Goal: Task Accomplishment & Management: Manage account settings

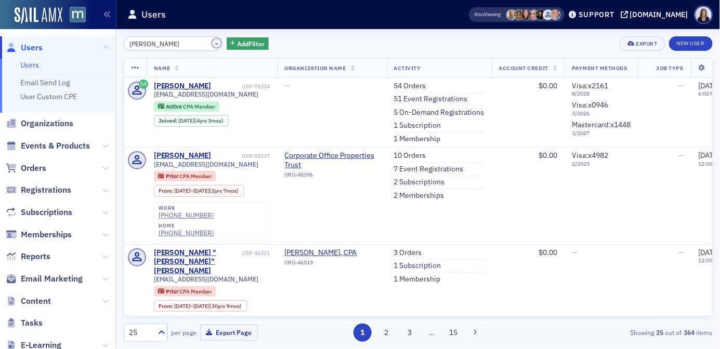
click at [212, 44] on button "×" at bounding box center [216, 42] width 9 height 9
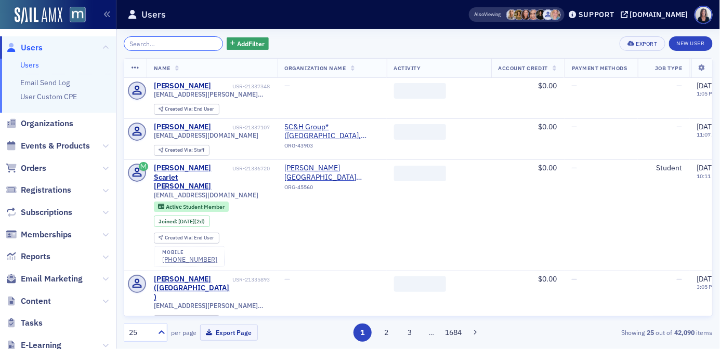
click at [189, 42] on input "search" at bounding box center [173, 43] width 99 height 15
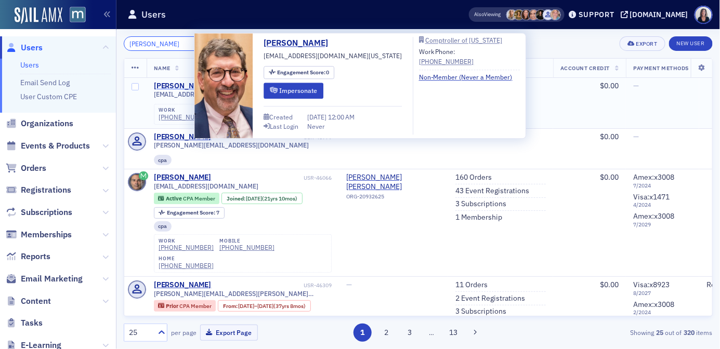
type input "[PERSON_NAME]"
click at [180, 83] on div "[PERSON_NAME]" at bounding box center [183, 86] width 58 height 9
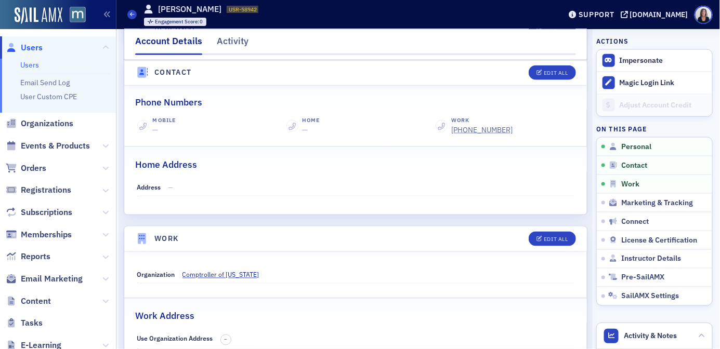
scroll to position [434, 0]
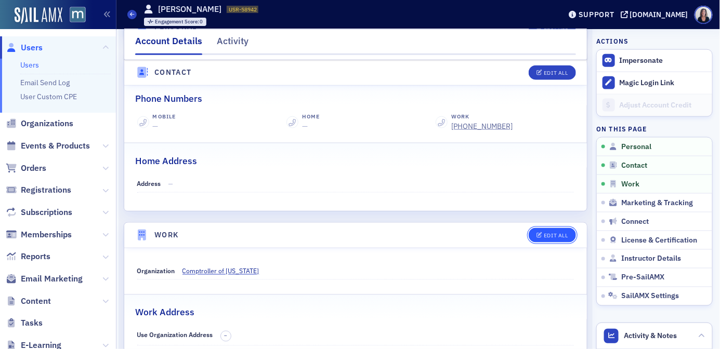
click at [552, 234] on div "Edit All" at bounding box center [555, 236] width 24 height 6
select select "US"
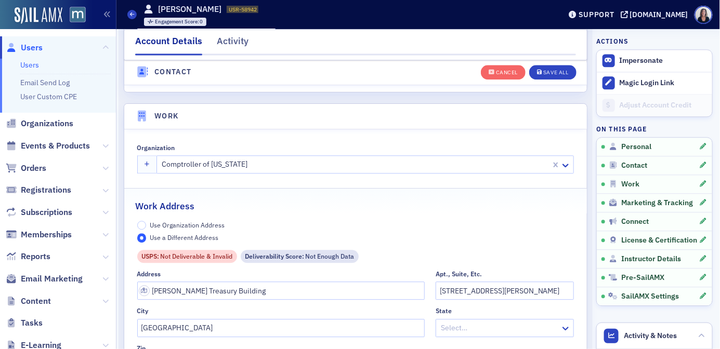
scroll to position [823, 0]
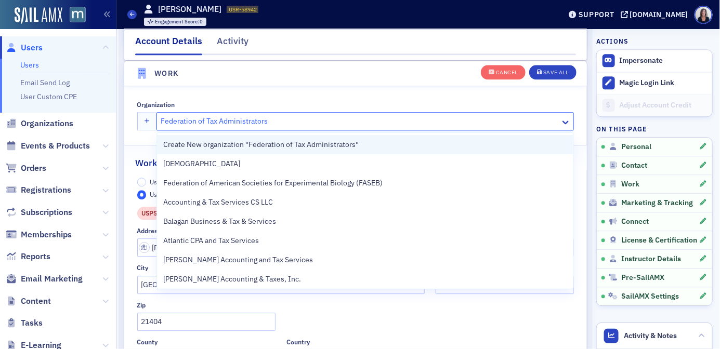
click at [288, 142] on span "Create New organization "Federation of Tax Administrators"" at bounding box center [260, 144] width 195 height 11
type input "Federation of Tax Administrators"
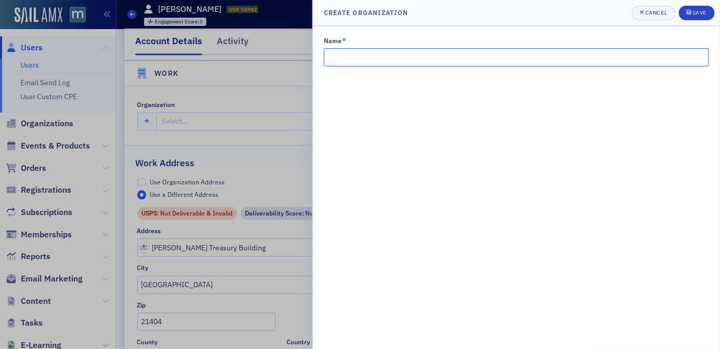
click at [425, 55] on input "Name *" at bounding box center [516, 57] width 385 height 18
type input "Federation of Tax Administrators"
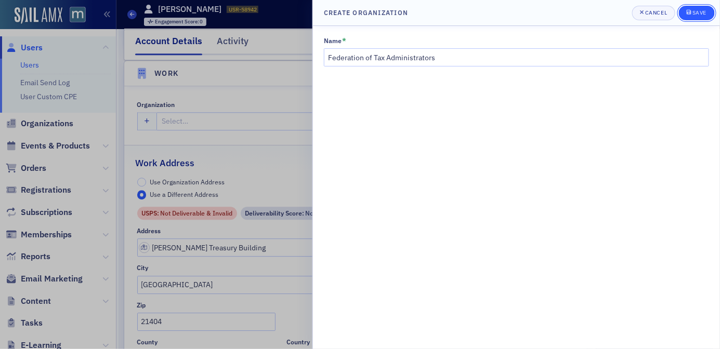
click at [697, 15] on div "Save" at bounding box center [699, 13] width 14 height 6
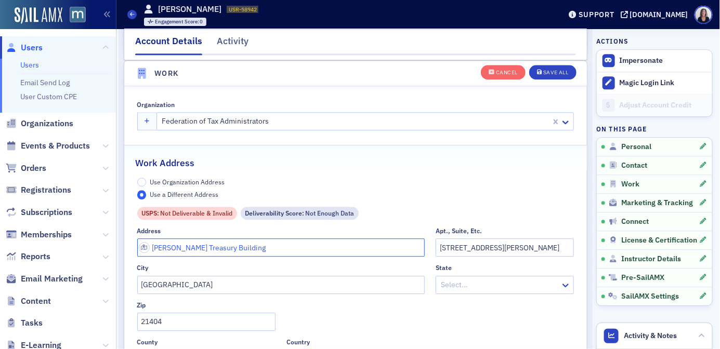
click at [321, 248] on input "[PERSON_NAME] Treasury Building" at bounding box center [280, 247] width 287 height 18
type input "L"
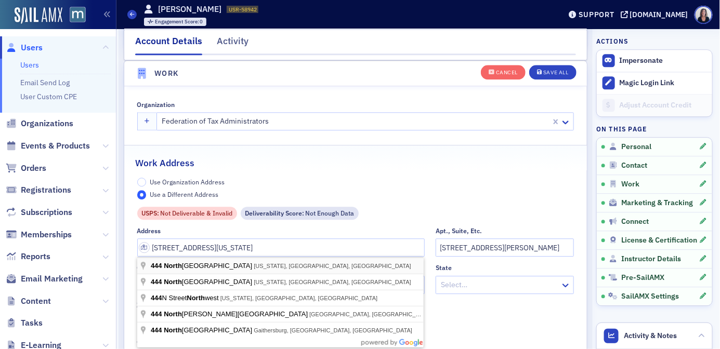
type input "[STREET_ADDRESS]"
type input "[US_STATE]"
type input "20001-1569"
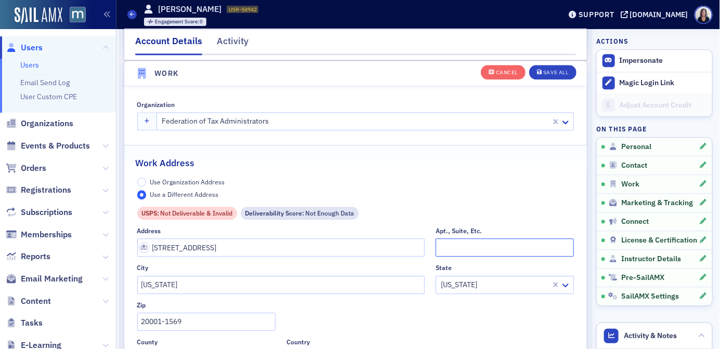
click at [447, 244] on input "Apt., Suite, Etc." at bounding box center [504, 247] width 138 height 18
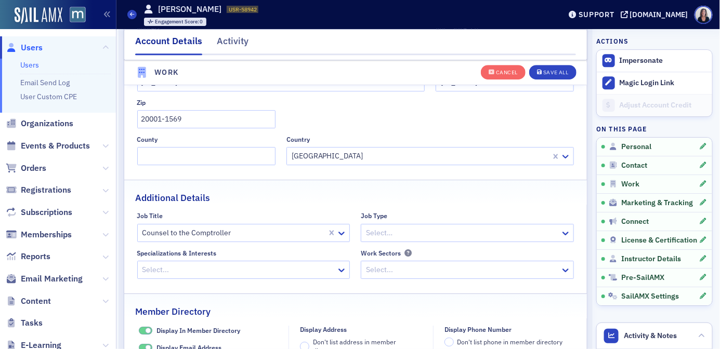
scroll to position [1032, 0]
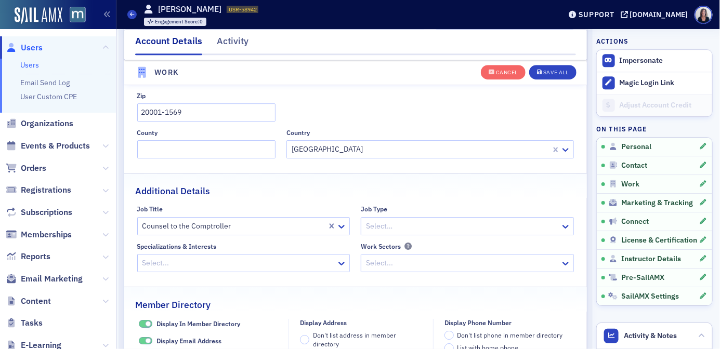
type input "Suite 348"
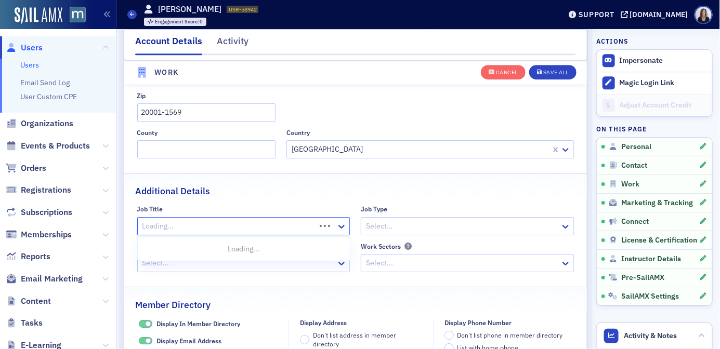
click at [315, 226] on div at bounding box center [228, 226] width 174 height 13
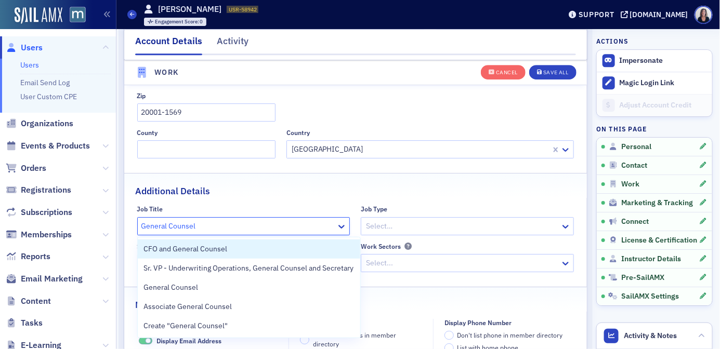
type input "General Counsel"
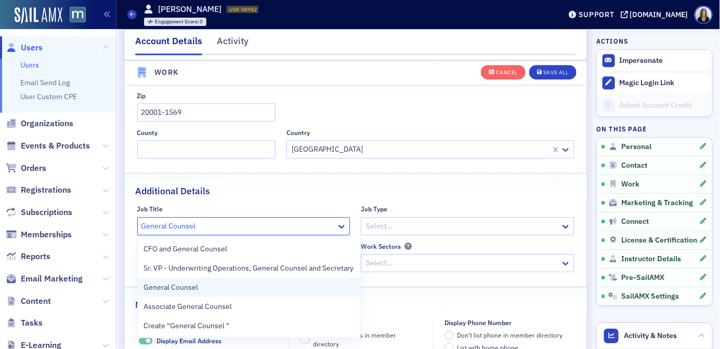
click at [258, 281] on div "General Counsel" at bounding box center [249, 287] width 222 height 19
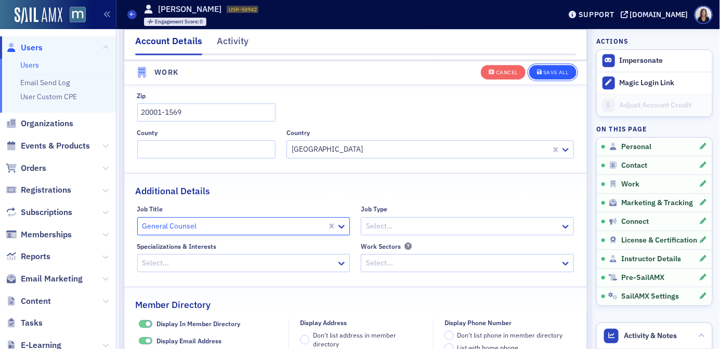
click at [555, 70] on div "Save All" at bounding box center [555, 73] width 25 height 6
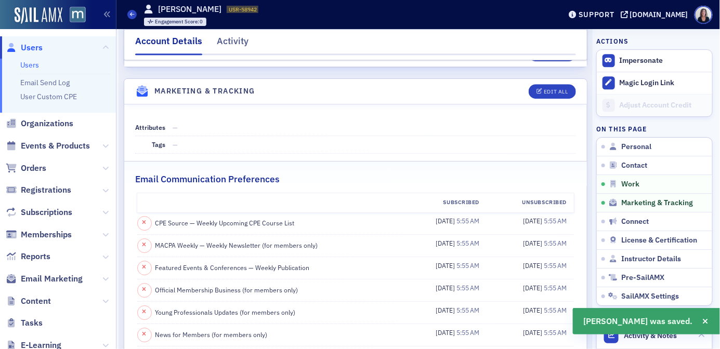
scroll to position [1017, 0]
click at [550, 97] on button "Edit All" at bounding box center [551, 92] width 47 height 15
select select "US"
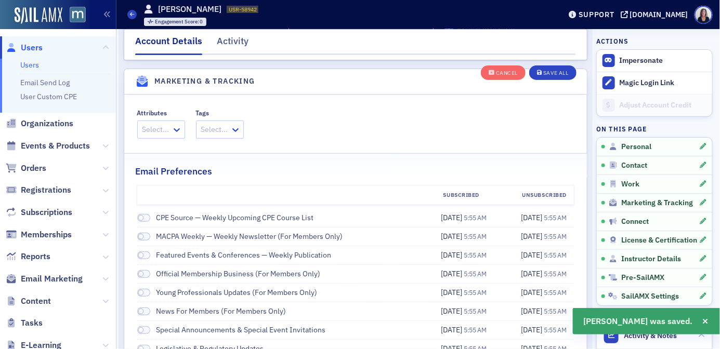
scroll to position [1388, 0]
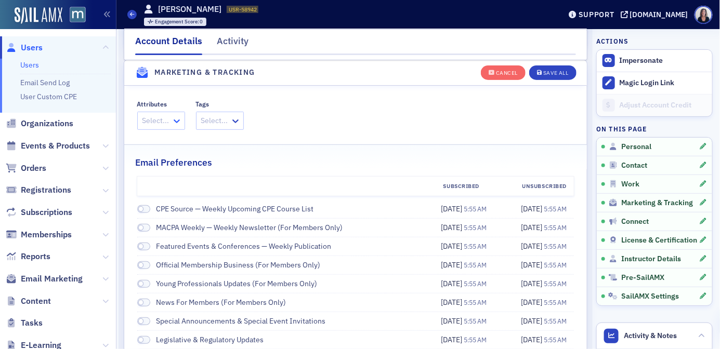
click at [176, 122] on icon at bounding box center [177, 121] width 6 height 4
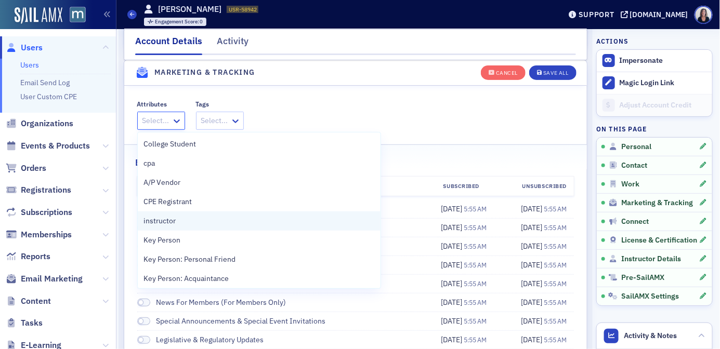
click at [157, 221] on span "instructor" at bounding box center [160, 221] width 32 height 11
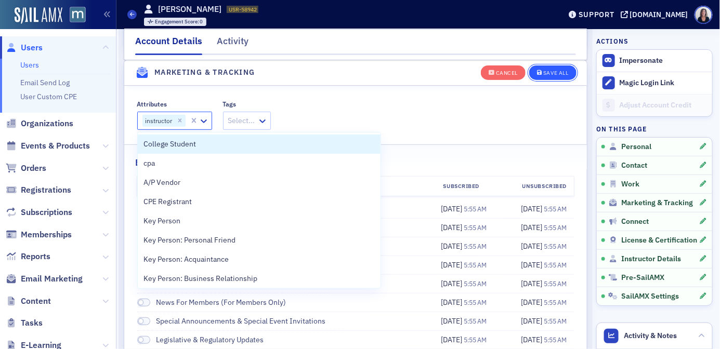
click at [568, 71] on div "Save All" at bounding box center [555, 73] width 25 height 6
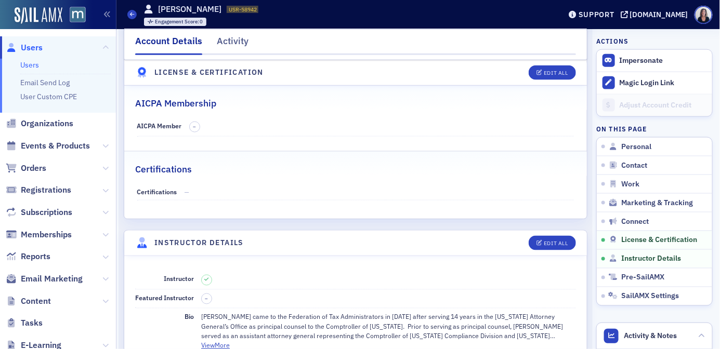
scroll to position [1713, 0]
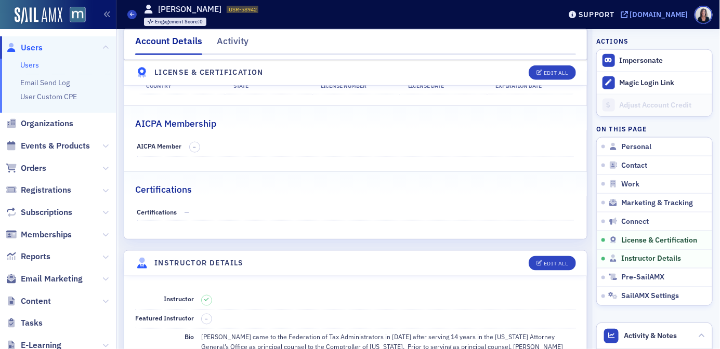
click at [667, 11] on div "[DOMAIN_NAME]" at bounding box center [659, 14] width 58 height 9
click at [41, 48] on span "Users" at bounding box center [32, 47] width 22 height 11
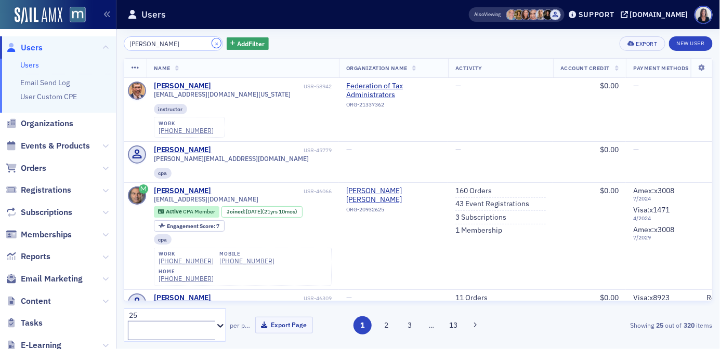
click at [212, 42] on button "×" at bounding box center [216, 42] width 9 height 9
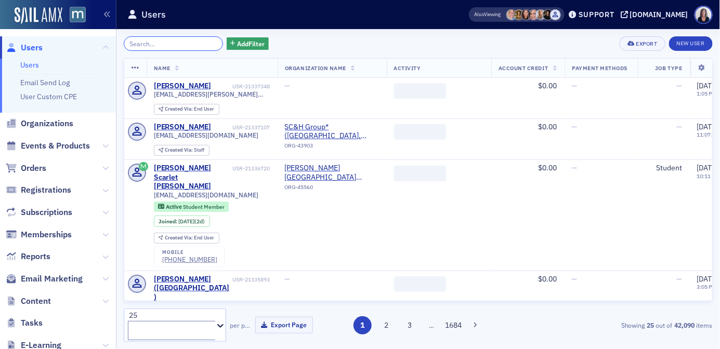
click at [190, 42] on input "search" at bounding box center [173, 43] width 99 height 15
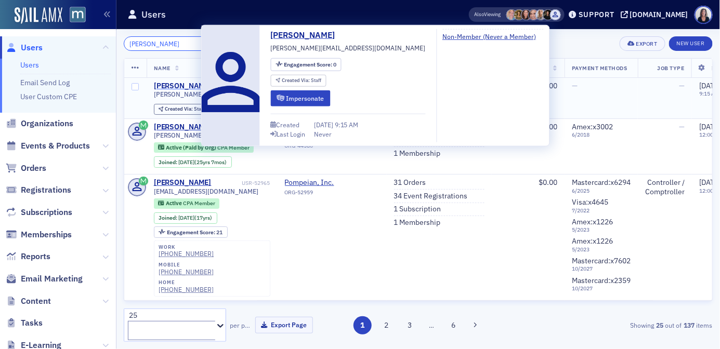
type input "[PERSON_NAME]"
click at [184, 86] on div "[PERSON_NAME]" at bounding box center [183, 86] width 58 height 9
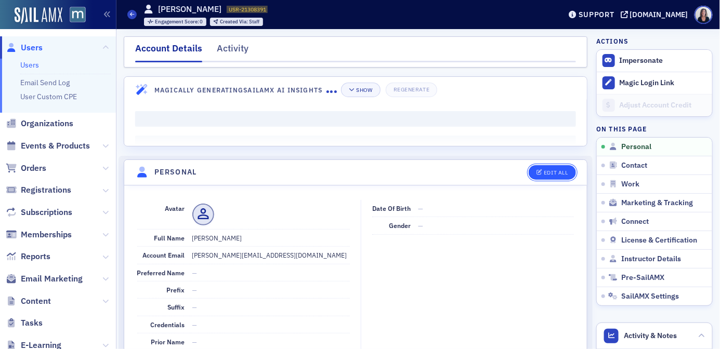
click at [550, 171] on div "Edit All" at bounding box center [555, 173] width 24 height 6
select select "US"
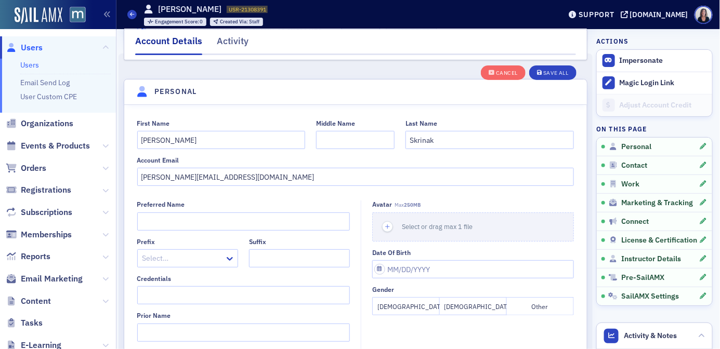
scroll to position [121, 0]
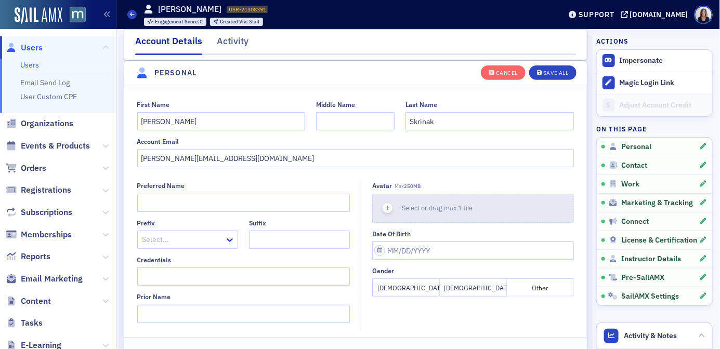
click at [417, 210] on span "Select or drag max 1 file" at bounding box center [437, 208] width 71 height 8
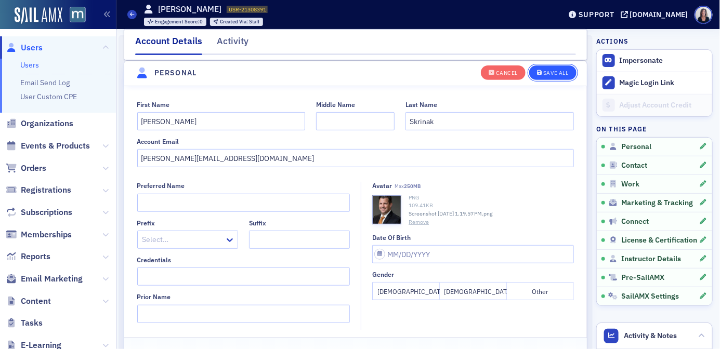
click at [556, 73] on div "Save All" at bounding box center [555, 73] width 25 height 6
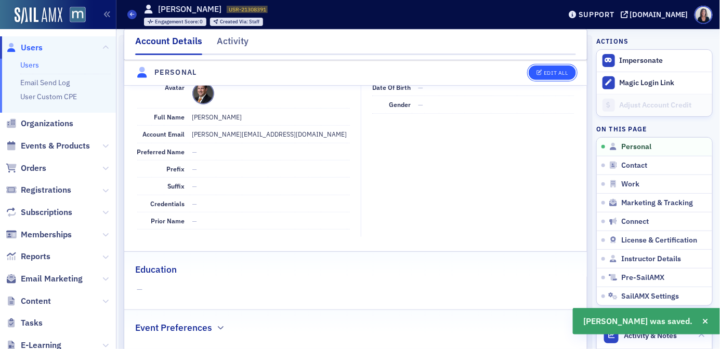
click at [562, 71] on div "Edit All" at bounding box center [555, 73] width 24 height 6
select select "US"
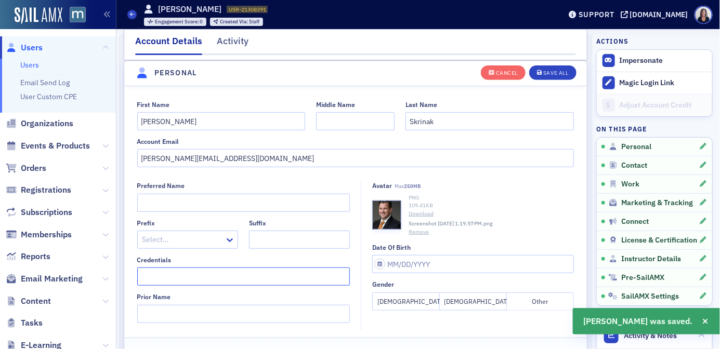
click at [175, 275] on input "Credentials" at bounding box center [243, 277] width 213 height 18
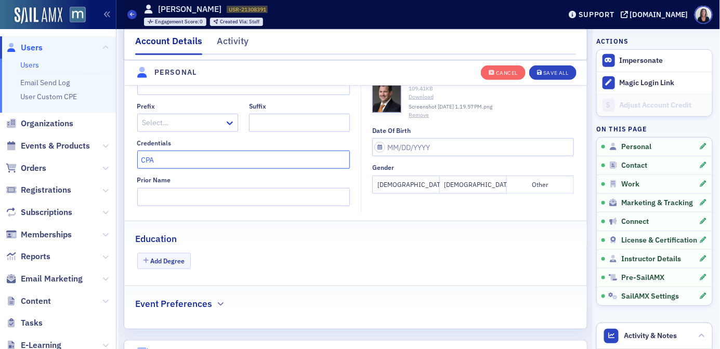
scroll to position [240, 0]
type input "CPA"
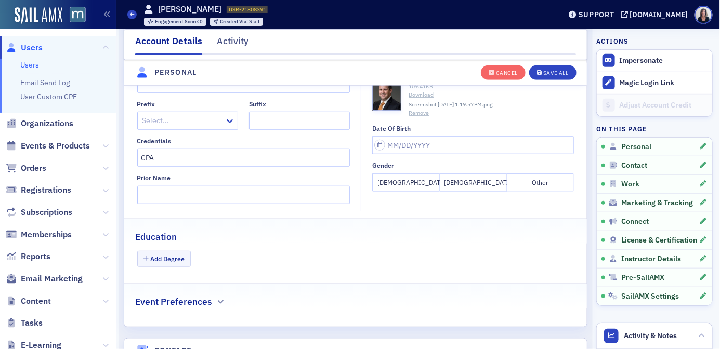
click at [470, 181] on button "[DEMOGRAPHIC_DATA]" at bounding box center [473, 183] width 67 height 18
click at [561, 74] on div "Save All" at bounding box center [555, 73] width 25 height 6
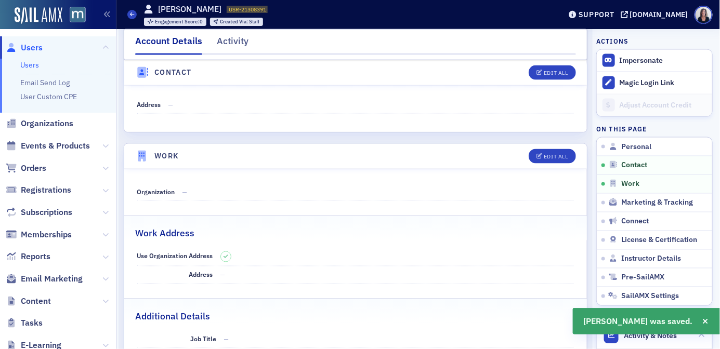
scroll to position [547, 0]
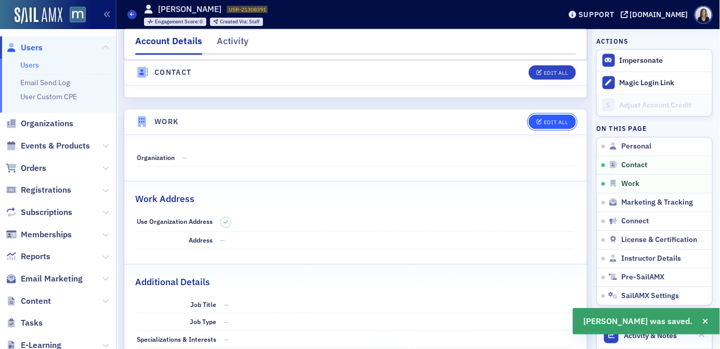
click at [558, 123] on div "Edit All" at bounding box center [555, 122] width 24 height 6
select select "US"
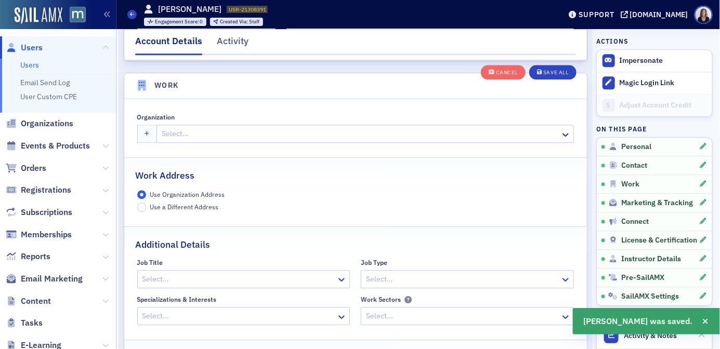
scroll to position [823, 0]
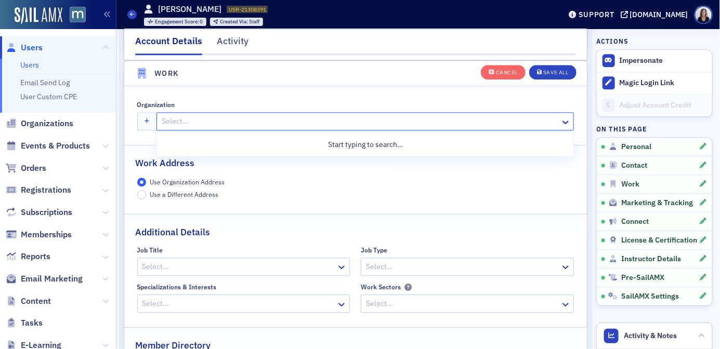
click at [292, 119] on div at bounding box center [360, 121] width 398 height 13
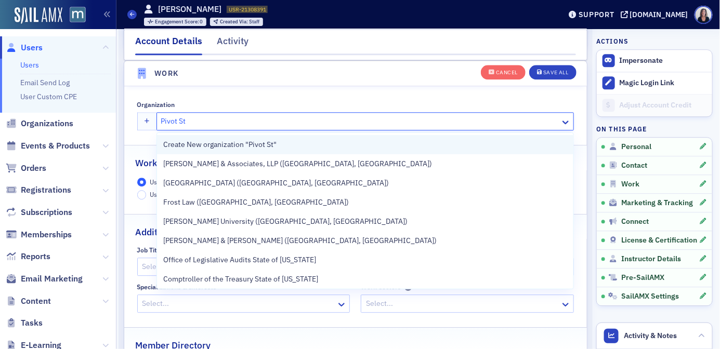
click at [270, 141] on span "Create New organization "Pivot St"" at bounding box center [219, 144] width 113 height 11
type input "Pivot St"
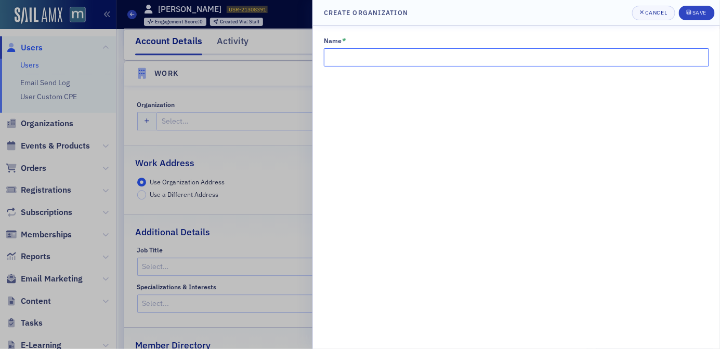
click at [377, 61] on input "Name *" at bounding box center [516, 57] width 385 height 18
type input "Pivot Strategic Consulting"
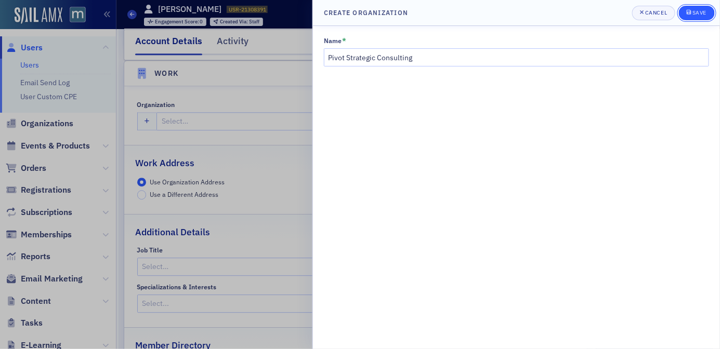
click at [696, 12] on div "Save" at bounding box center [699, 13] width 14 height 6
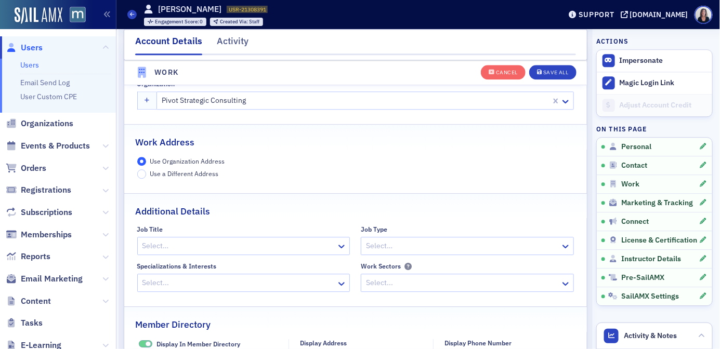
scroll to position [845, 0]
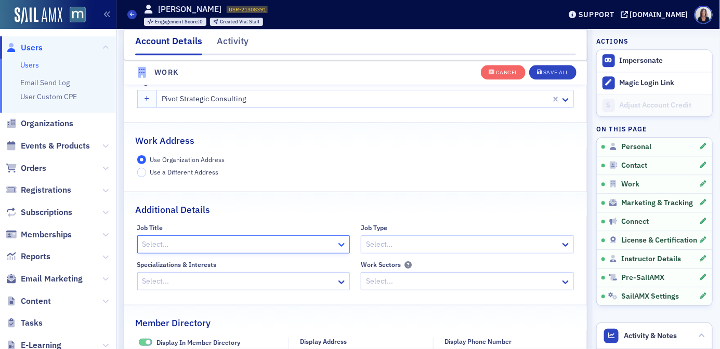
click at [344, 244] on icon at bounding box center [341, 246] width 6 height 4
type input "Fou"
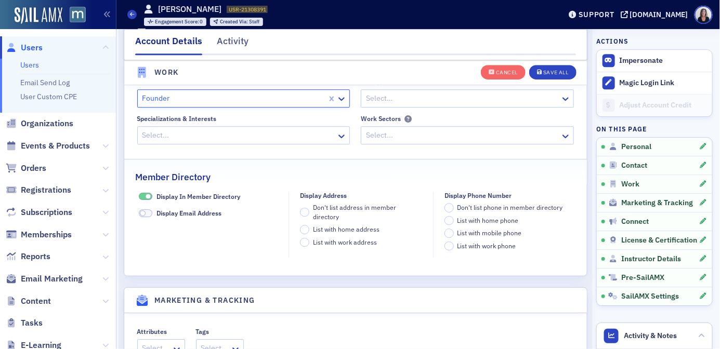
scroll to position [994, 0]
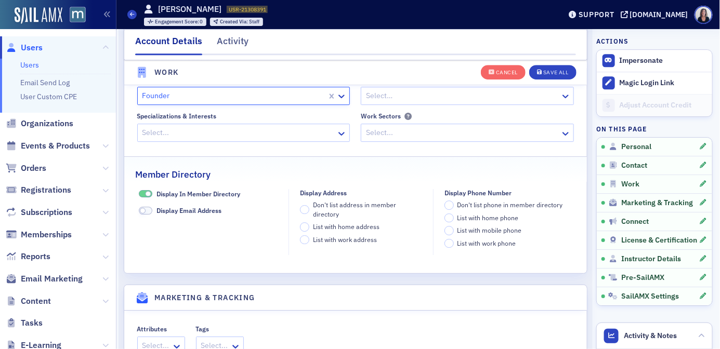
click at [146, 193] on span at bounding box center [148, 194] width 6 height 6
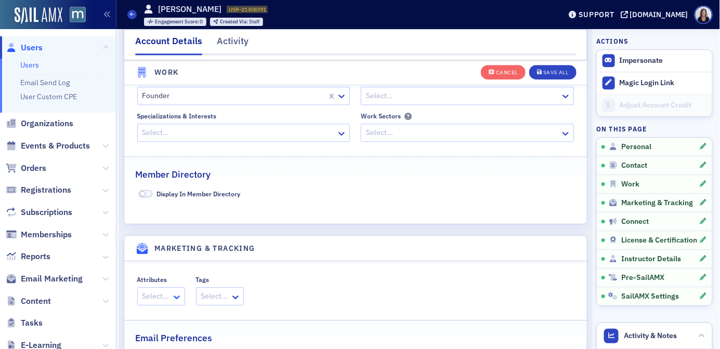
click at [176, 297] on icon at bounding box center [176, 297] width 10 height 10
click at [558, 72] on div "Save All" at bounding box center [555, 73] width 25 height 6
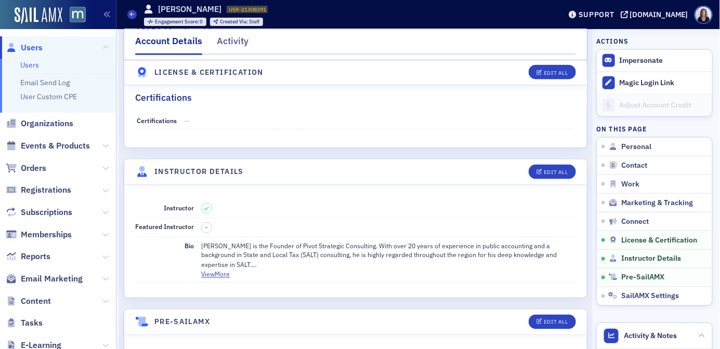
scroll to position [1718, 0]
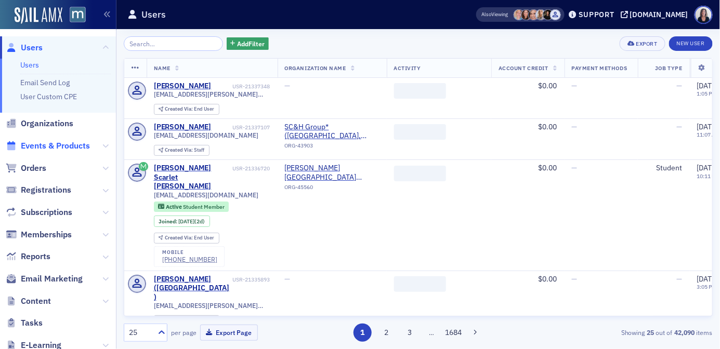
click at [79, 141] on span "Events & Products" at bounding box center [55, 145] width 69 height 11
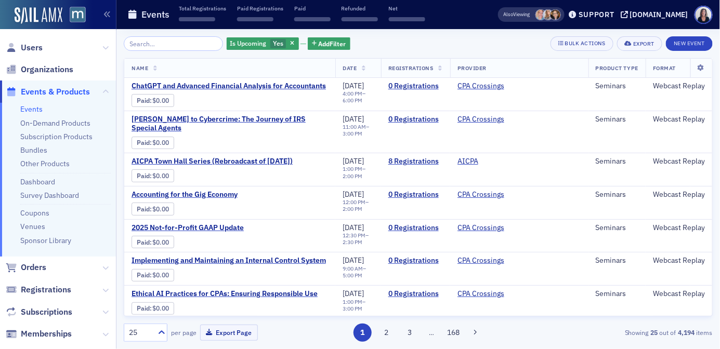
click at [144, 44] on input "search" at bounding box center [173, 43] width 99 height 15
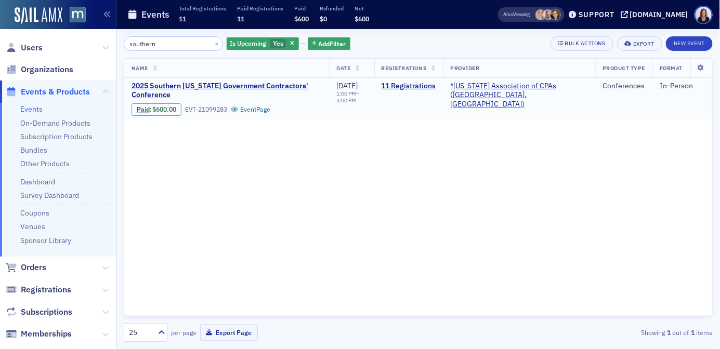
type input "southern"
click at [186, 82] on span "2025 Southern Maryland Government Contractors' Conference" at bounding box center [226, 91] width 190 height 18
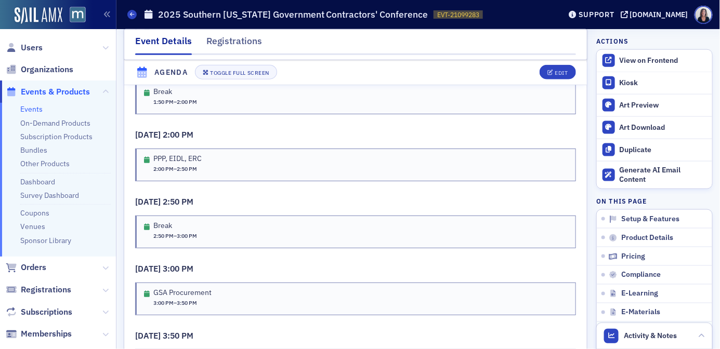
scroll to position [1706, 0]
click at [563, 73] on div "Edit" at bounding box center [560, 73] width 13 height 6
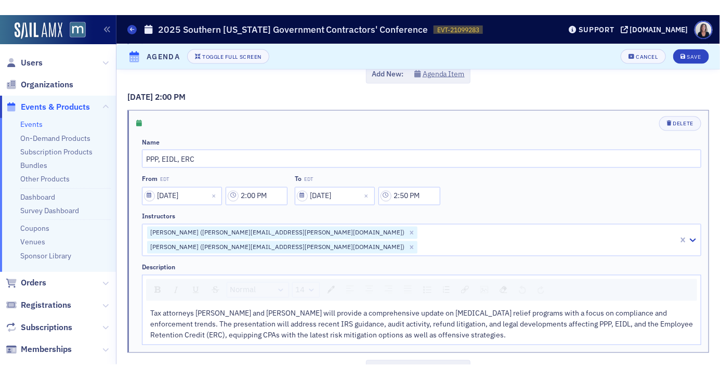
scroll to position [517, 0]
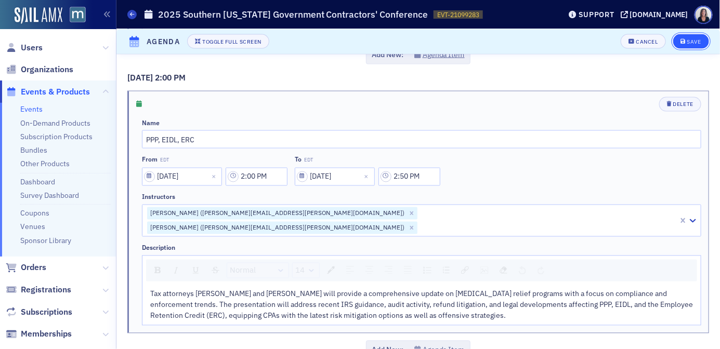
click at [691, 41] on div "Save" at bounding box center [694, 42] width 14 height 6
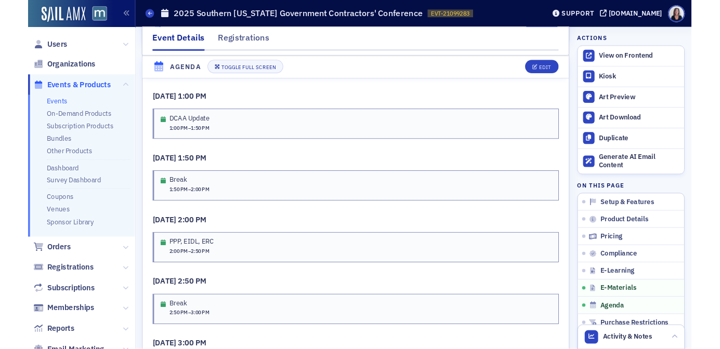
scroll to position [1603, 0]
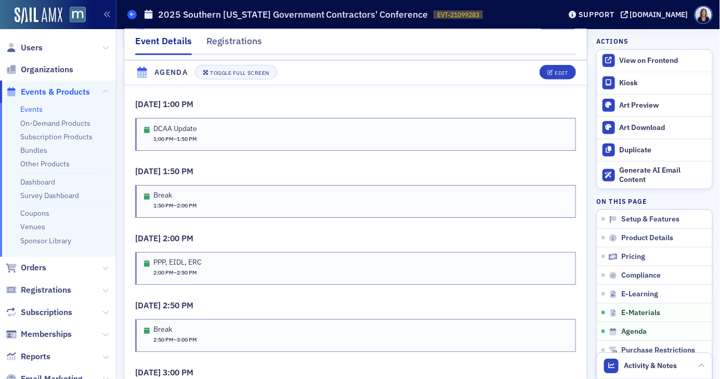
click at [132, 15] on icon at bounding box center [132, 14] width 4 height 5
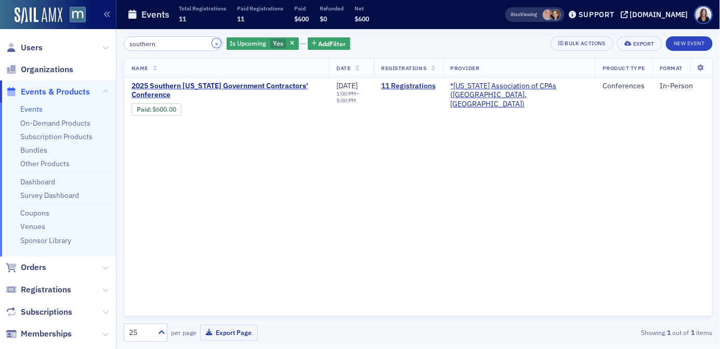
click at [212, 44] on button "×" at bounding box center [216, 42] width 9 height 9
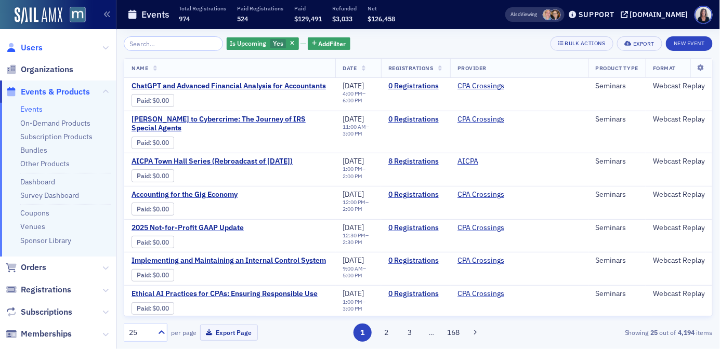
click at [37, 45] on span "Users" at bounding box center [32, 47] width 22 height 11
